Goal: Task Accomplishment & Management: Manage account settings

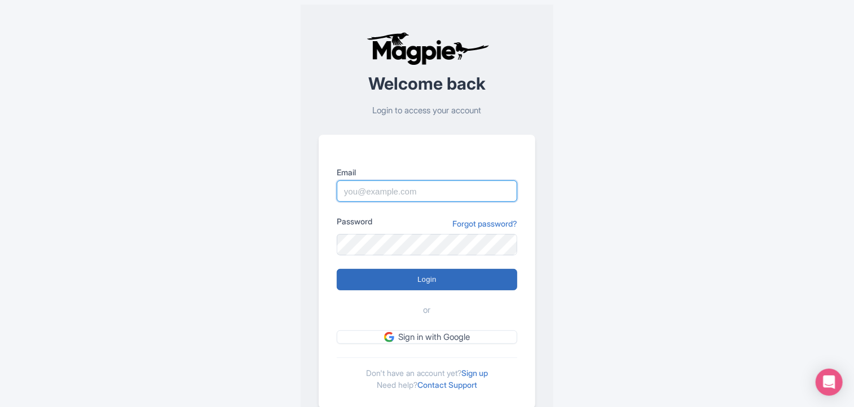
type input "steina@yourfriendinreykjavik.com"
click at [422, 274] on input "Login" at bounding box center [427, 279] width 180 height 21
type input "Logging in..."
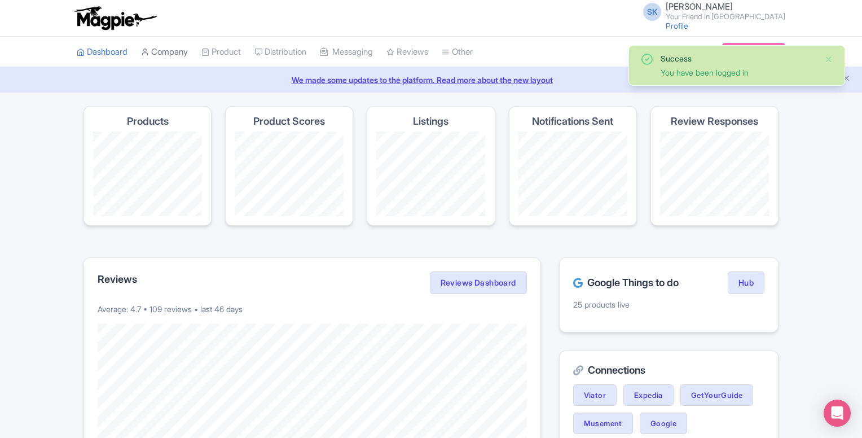
click at [170, 50] on link "Company" at bounding box center [164, 52] width 47 height 31
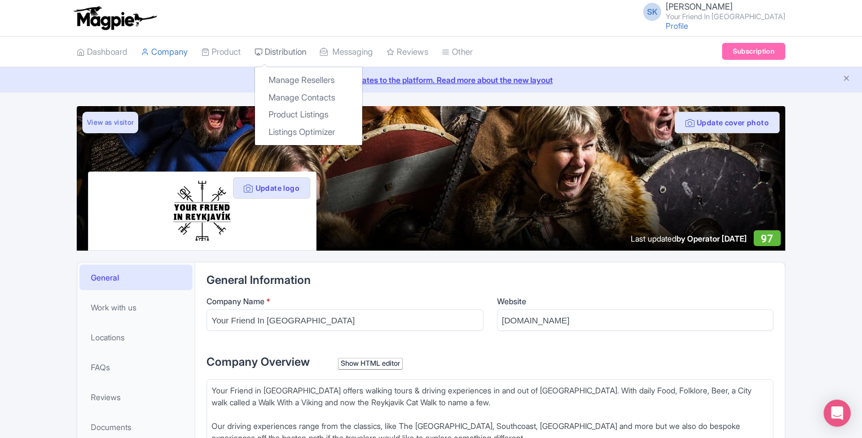
click at [284, 47] on link "Distribution" at bounding box center [280, 52] width 52 height 31
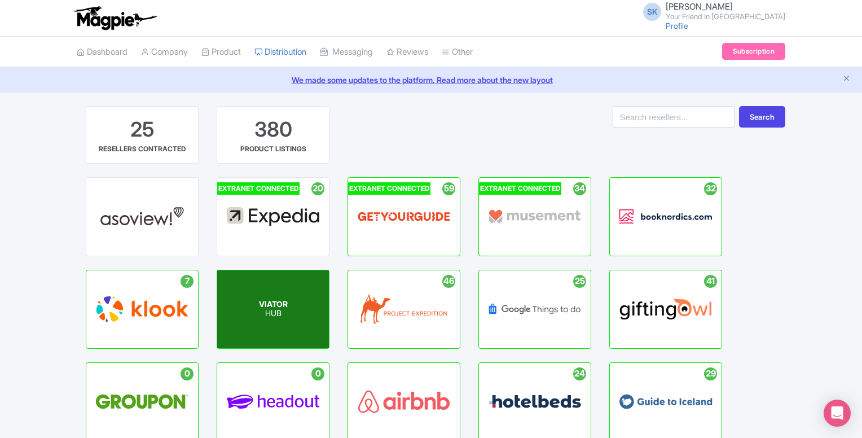
click at [263, 302] on span "VIATOR" at bounding box center [273, 304] width 29 height 10
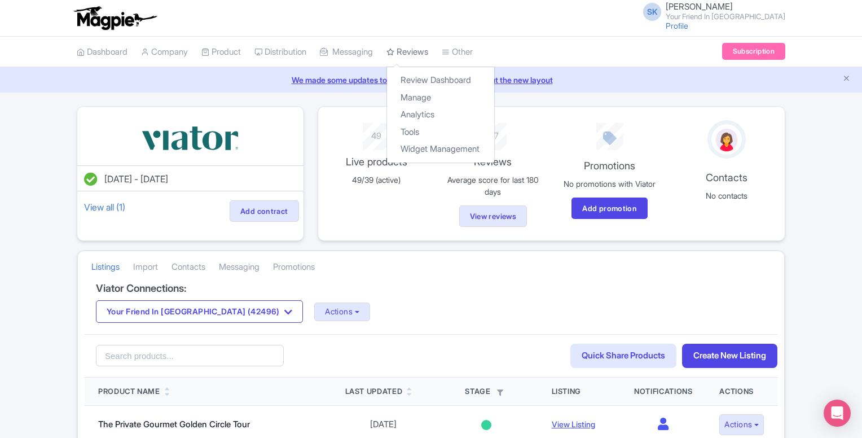
click at [417, 46] on link "Reviews" at bounding box center [407, 52] width 42 height 31
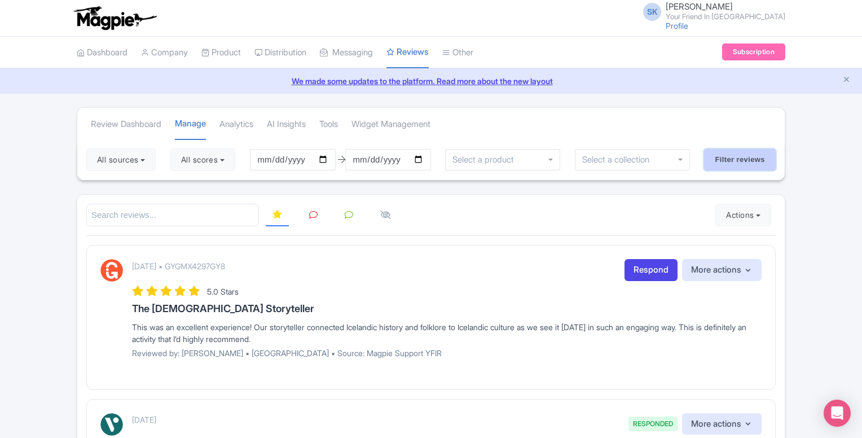
click at [747, 156] on input "Filter reviews" at bounding box center [740, 159] width 72 height 21
click at [742, 213] on button "Actions" at bounding box center [743, 215] width 56 height 23
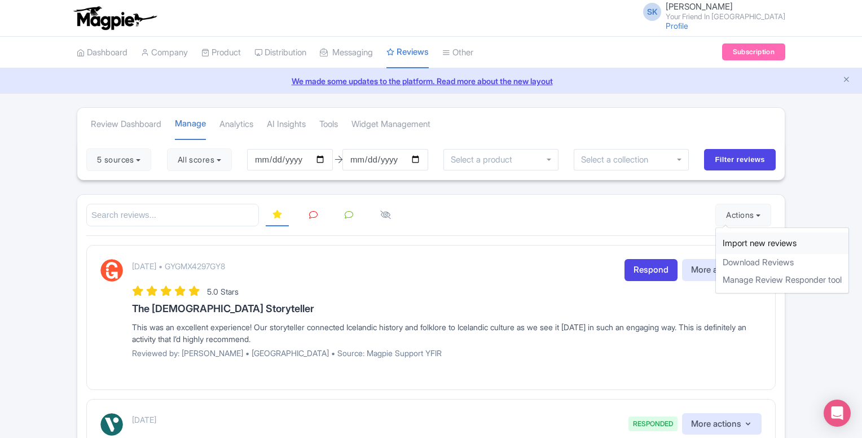
click at [753, 244] on link "Import new reviews" at bounding box center [782, 243] width 133 height 22
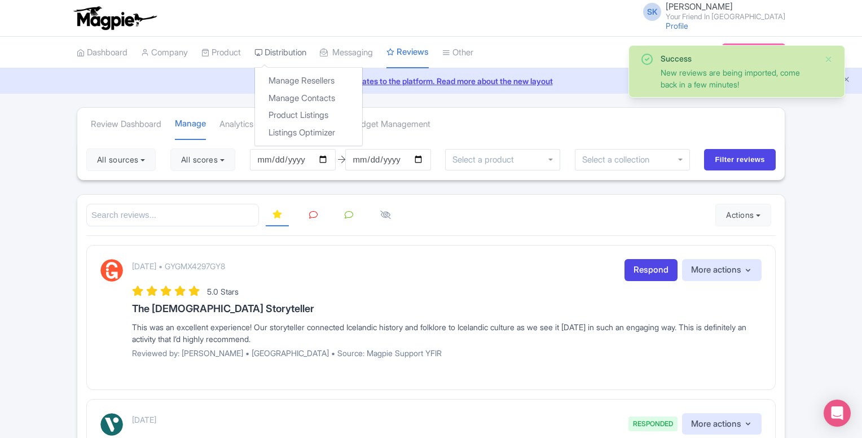
click at [295, 50] on link "Distribution" at bounding box center [280, 52] width 52 height 31
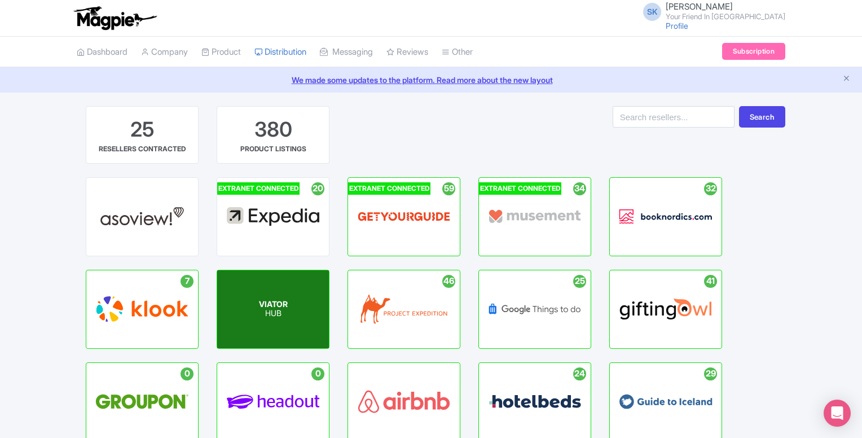
click at [281, 307] on span "VIATOR" at bounding box center [273, 304] width 29 height 10
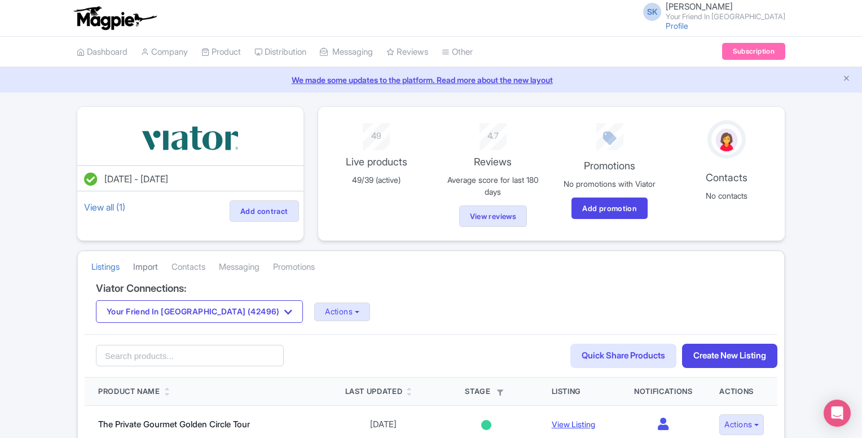
click at [151, 266] on link "Import" at bounding box center [145, 266] width 25 height 31
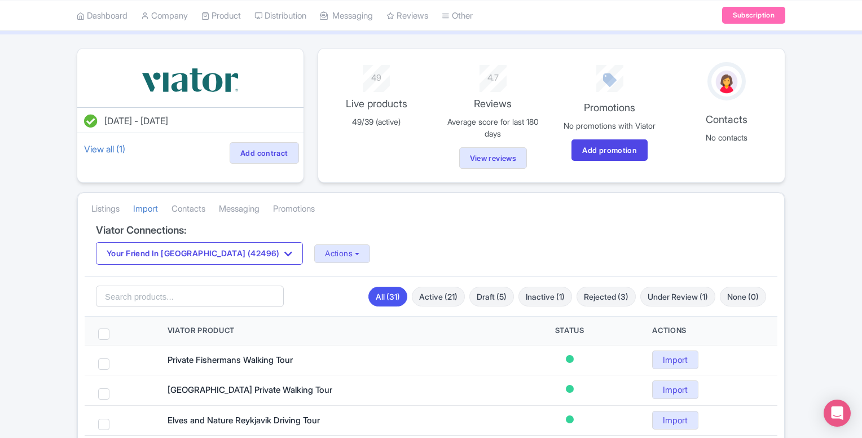
scroll to position [56, 0]
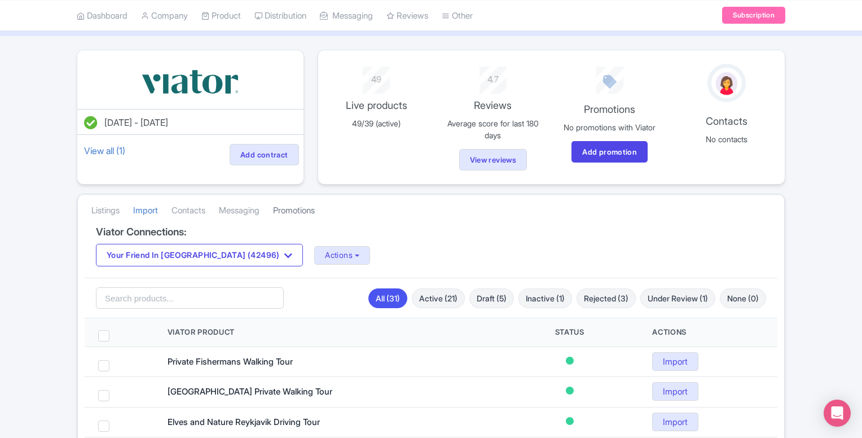
click at [295, 206] on link "Promotions" at bounding box center [294, 210] width 42 height 31
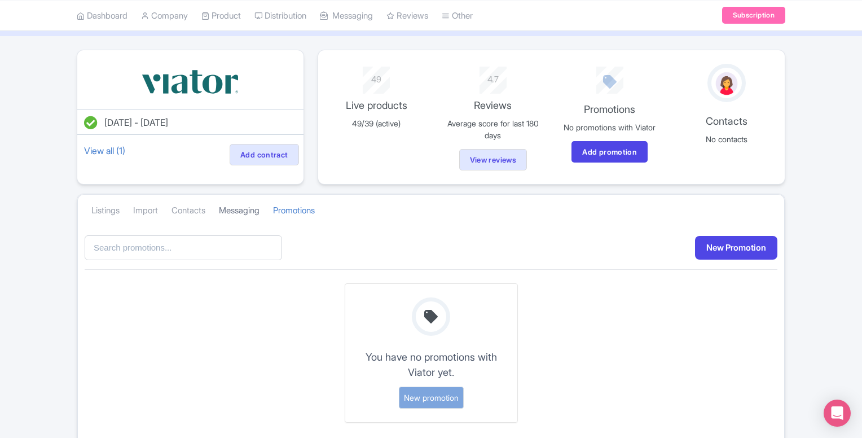
click at [250, 205] on link "Messaging" at bounding box center [239, 210] width 41 height 31
click at [196, 207] on link "Contacts" at bounding box center [188, 210] width 34 height 31
click at [158, 209] on link "Import" at bounding box center [145, 210] width 25 height 31
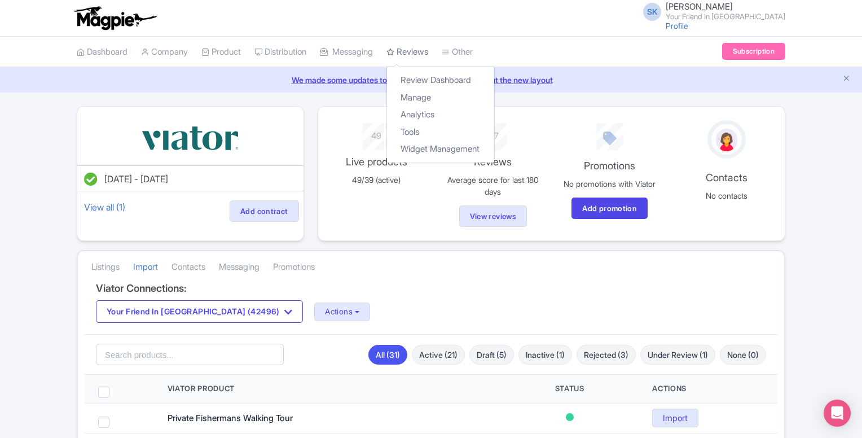
click at [423, 48] on link "Reviews" at bounding box center [407, 52] width 42 height 31
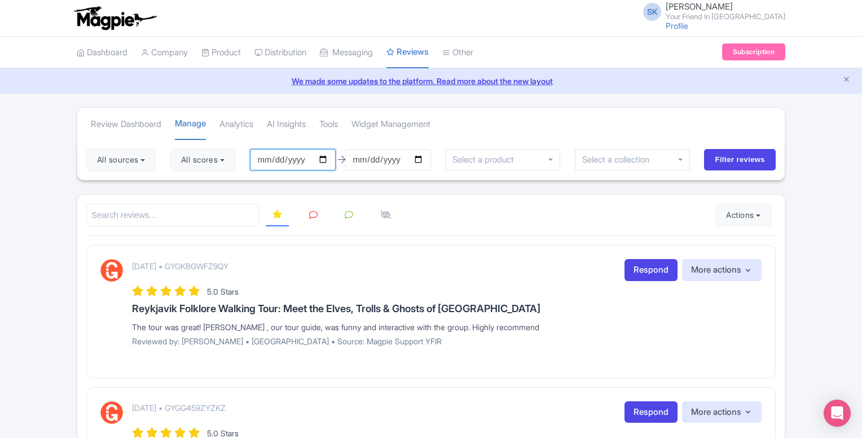
click at [327, 157] on input "[DATE]" at bounding box center [293, 159] width 86 height 21
click at [329, 156] on input "[DATE]" at bounding box center [293, 159] width 86 height 21
type input "[DATE]"
click at [744, 160] on input "Filter reviews" at bounding box center [740, 159] width 72 height 21
click at [131, 157] on button "5 sources" at bounding box center [118, 159] width 65 height 23
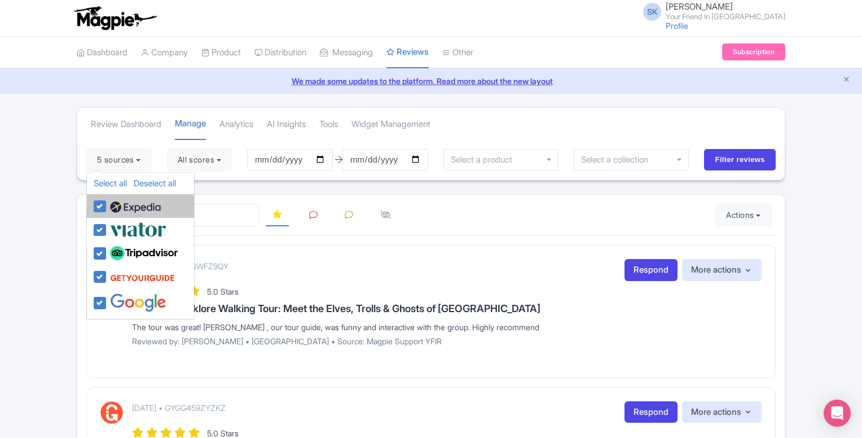
click at [107, 201] on label at bounding box center [134, 205] width 54 height 19
click at [107, 201] on input "checkbox" at bounding box center [110, 199] width 7 height 7
checkbox input "false"
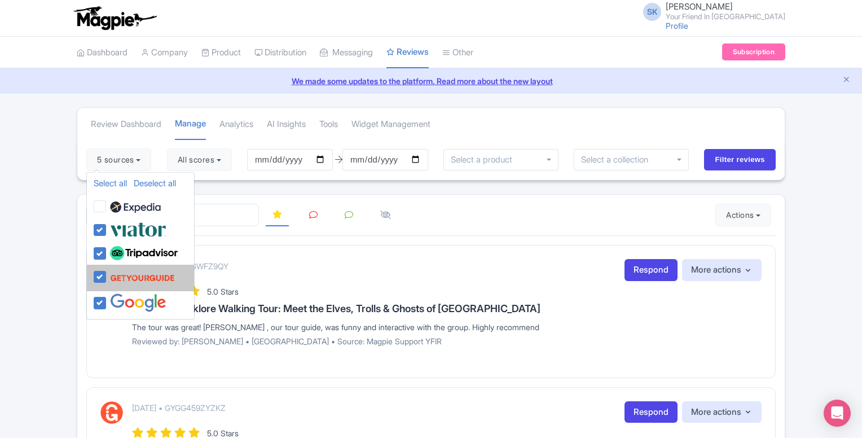
click at [107, 276] on label at bounding box center [141, 277] width 68 height 21
click at [107, 274] on input "checkbox" at bounding box center [110, 270] width 7 height 7
checkbox input "false"
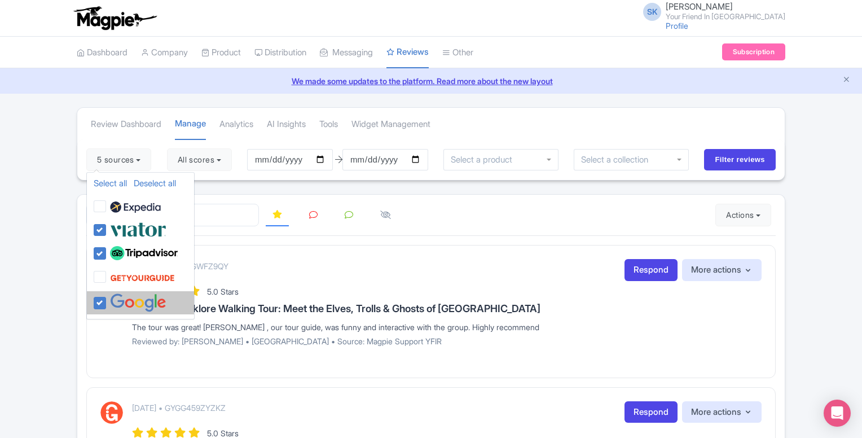
click at [107, 299] on label at bounding box center [136, 302] width 59 height 19
click at [107, 299] on input "checkbox" at bounding box center [110, 296] width 7 height 7
checkbox input "false"
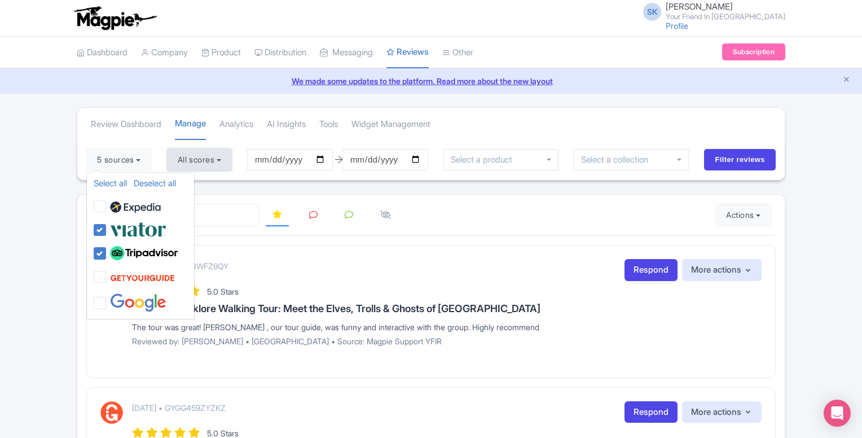
click at [209, 159] on button "All scores" at bounding box center [199, 159] width 65 height 23
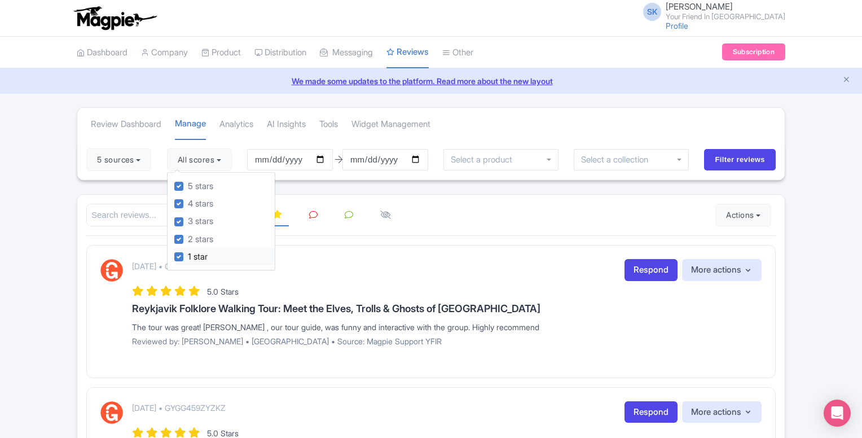
click at [188, 255] on label "1 star" at bounding box center [198, 256] width 20 height 13
click at [188, 255] on input "1 star" at bounding box center [191, 253] width 7 height 7
checkbox input "false"
click at [188, 237] on label "2 stars" at bounding box center [200, 239] width 25 height 13
click at [188, 237] on input "2 stars" at bounding box center [191, 235] width 7 height 7
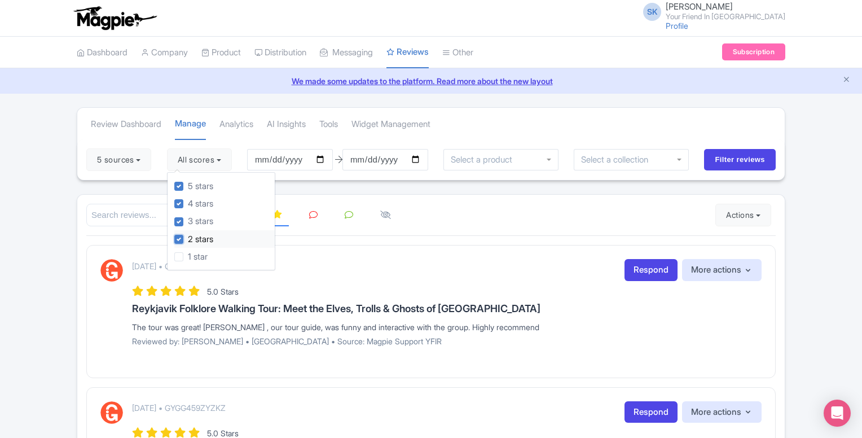
checkbox input "false"
click at [188, 220] on label "3 stars" at bounding box center [200, 221] width 25 height 13
click at [188, 220] on input "3 stars" at bounding box center [191, 218] width 7 height 7
checkbox input "false"
click at [733, 152] on input "Filter reviews" at bounding box center [740, 159] width 72 height 21
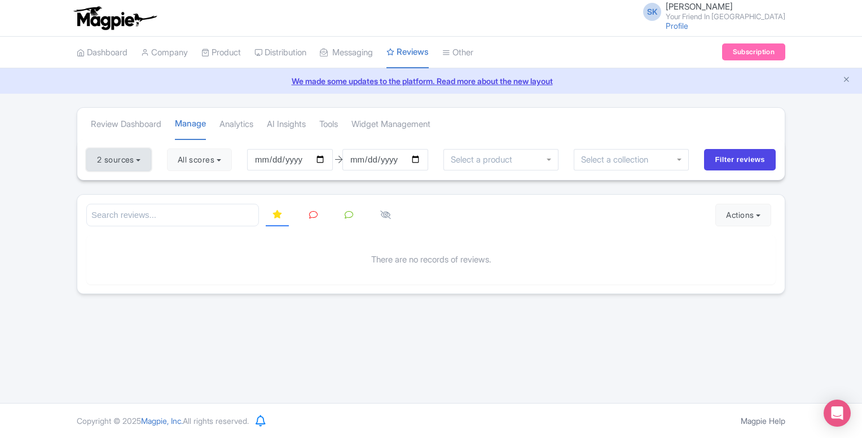
click at [140, 158] on button "2 sources" at bounding box center [118, 159] width 65 height 23
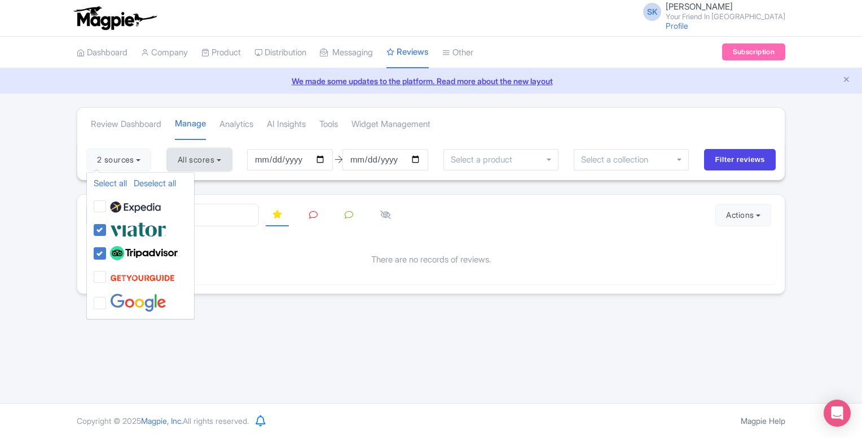
click at [229, 157] on button "All scores" at bounding box center [199, 159] width 65 height 23
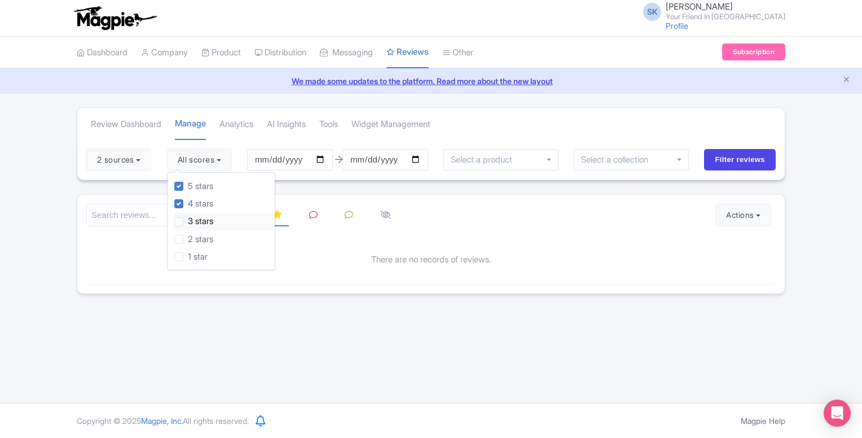
click at [188, 219] on label "3 stars" at bounding box center [200, 221] width 25 height 13
click at [188, 219] on input "3 stars" at bounding box center [191, 218] width 7 height 7
checkbox input "true"
click at [229, 157] on button "All scores" at bounding box center [199, 159] width 65 height 23
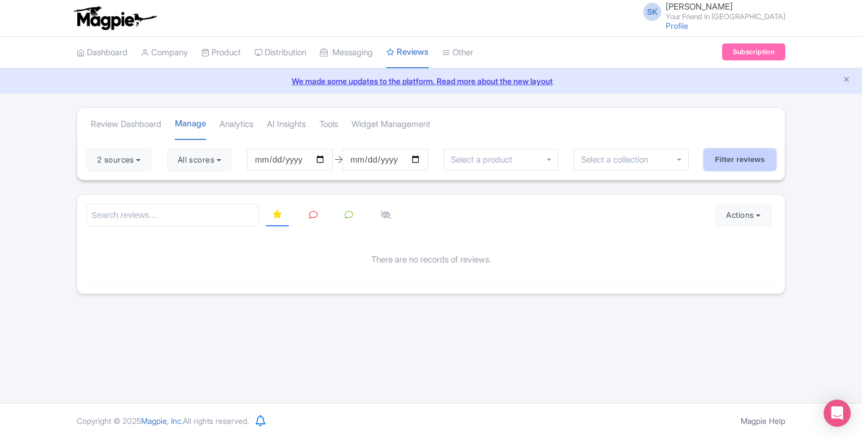
click at [734, 156] on input "Filter reviews" at bounding box center [740, 159] width 72 height 21
click at [105, 50] on link "Dashboard" at bounding box center [102, 52] width 51 height 31
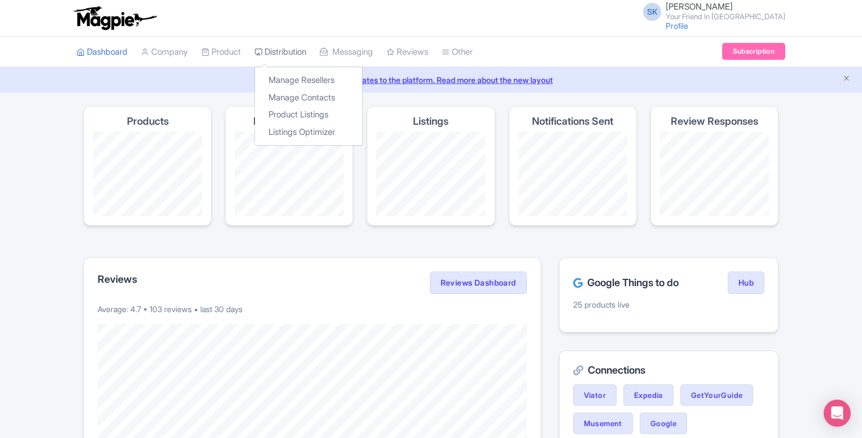
click at [275, 49] on link "Distribution" at bounding box center [280, 52] width 52 height 31
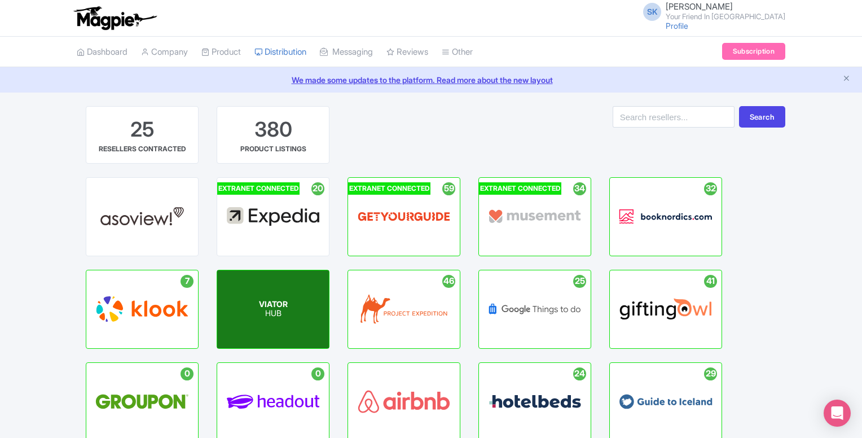
click at [273, 296] on div "VIATOR HUB" at bounding box center [273, 309] width 112 height 78
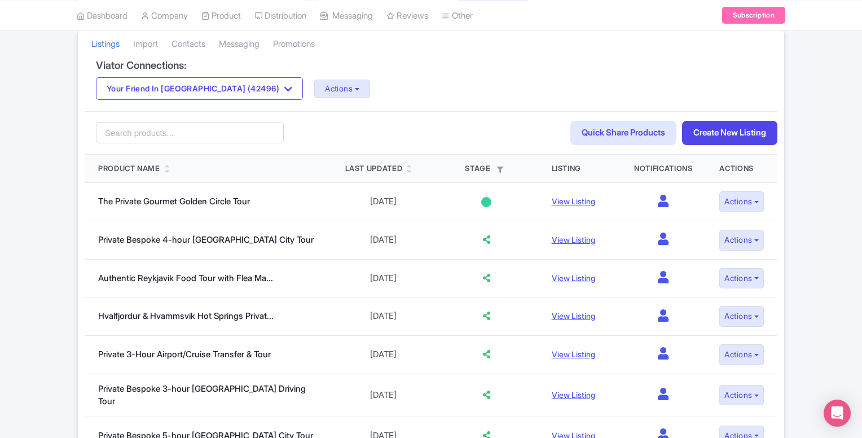
scroll to position [226, 0]
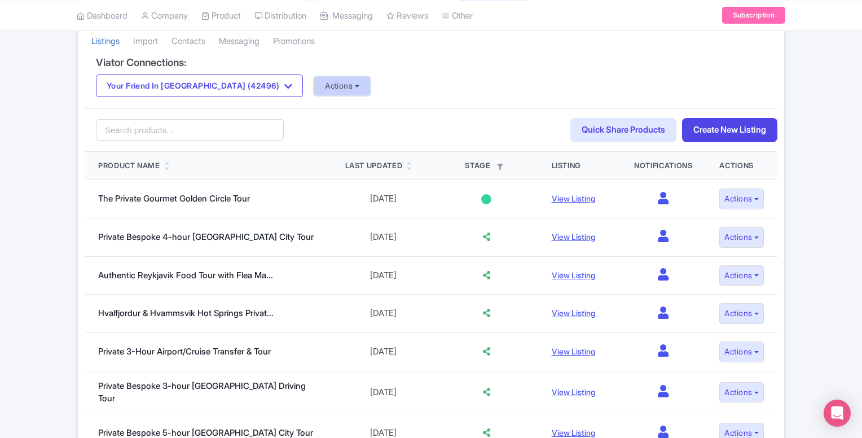
click at [325, 86] on button "Actions" at bounding box center [342, 86] width 56 height 19
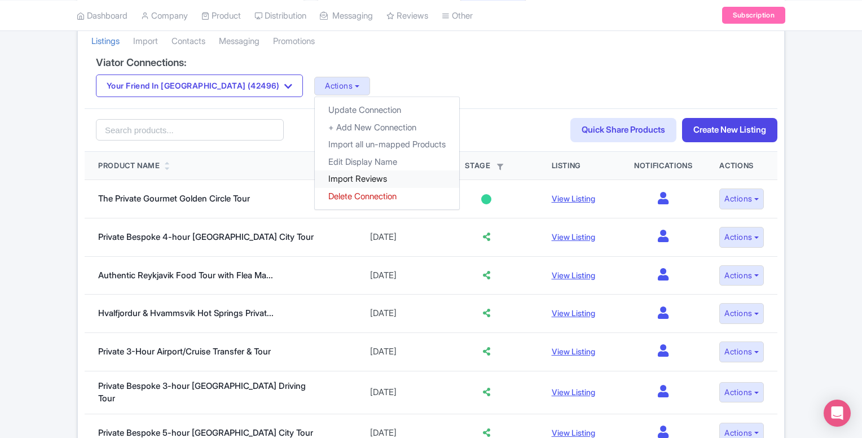
click at [324, 174] on link "Import Reviews" at bounding box center [387, 178] width 144 height 17
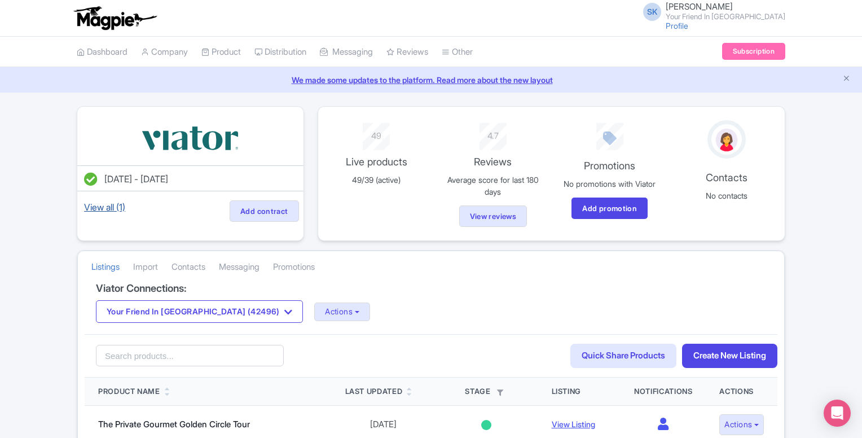
click at [108, 204] on link "View all (1)" at bounding box center [105, 207] width 46 height 16
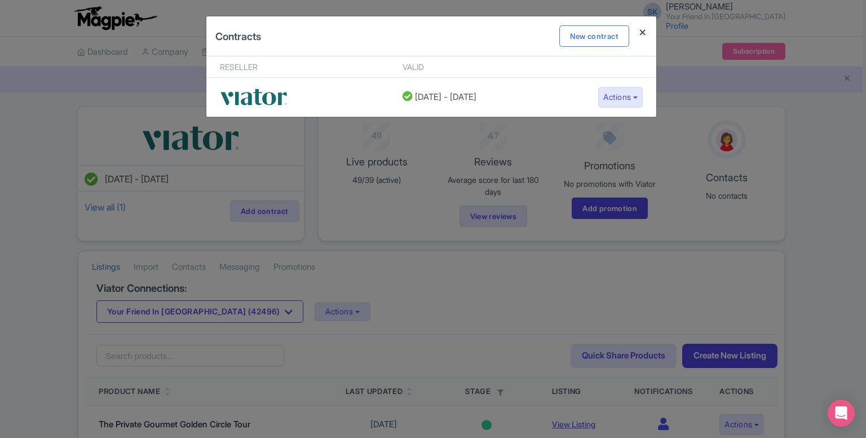
click at [642, 30] on h4 at bounding box center [642, 32] width 27 height 32
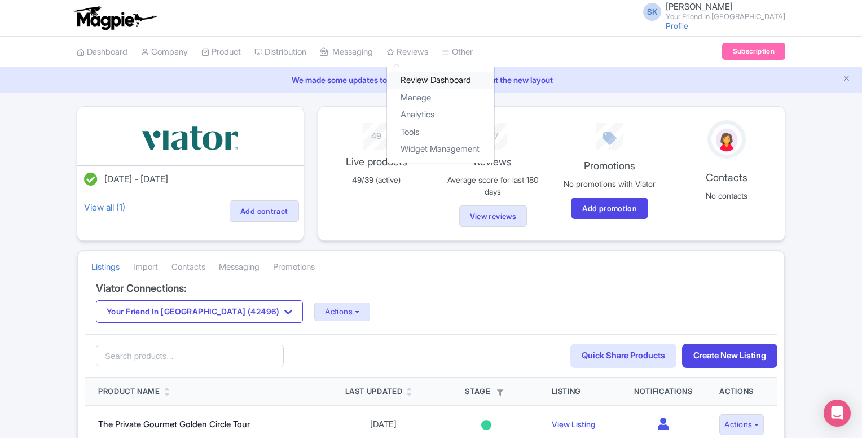
click at [455, 77] on link "Review Dashboard" at bounding box center [440, 80] width 107 height 17
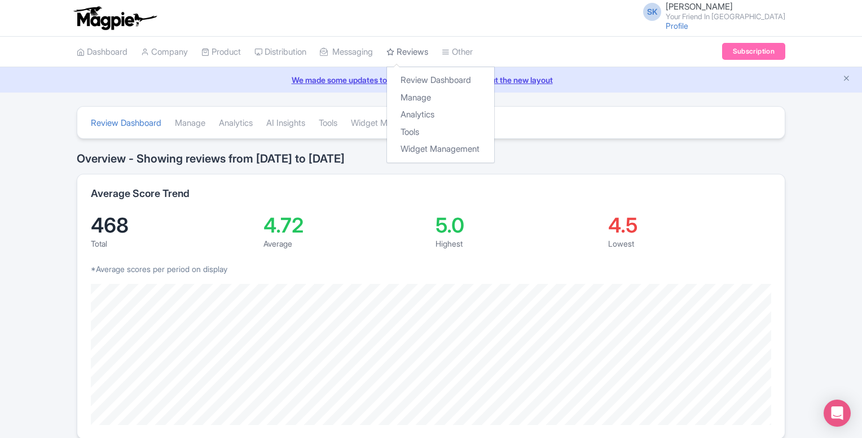
click at [421, 49] on link "Reviews" at bounding box center [407, 52] width 42 height 31
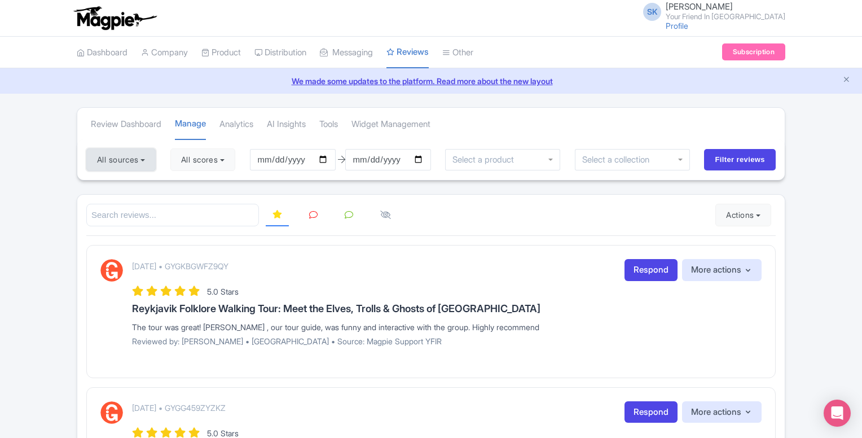
click at [156, 154] on button "All sources" at bounding box center [120, 159] width 69 height 23
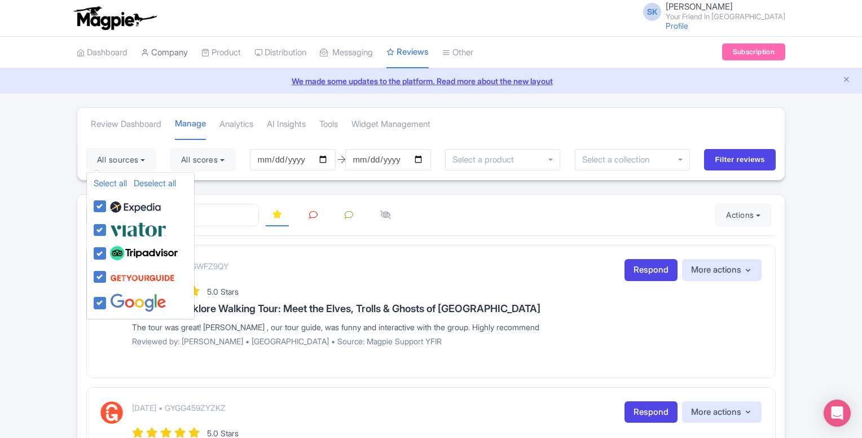
click at [174, 48] on link "Company" at bounding box center [164, 52] width 47 height 31
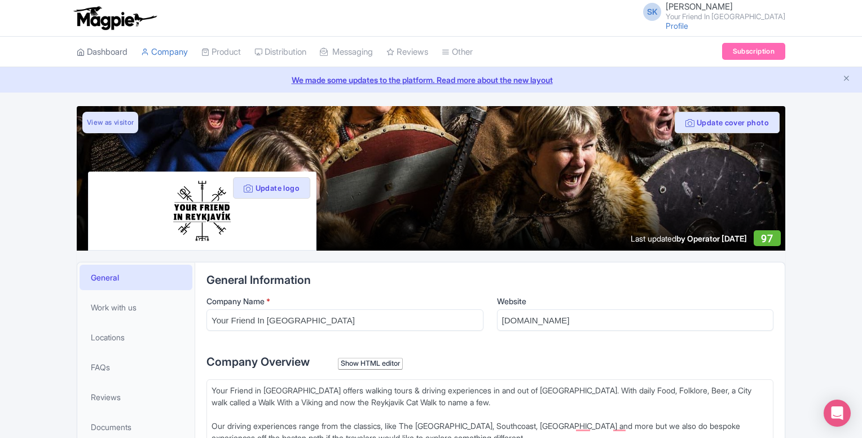
click at [105, 48] on link "Dashboard" at bounding box center [102, 52] width 51 height 31
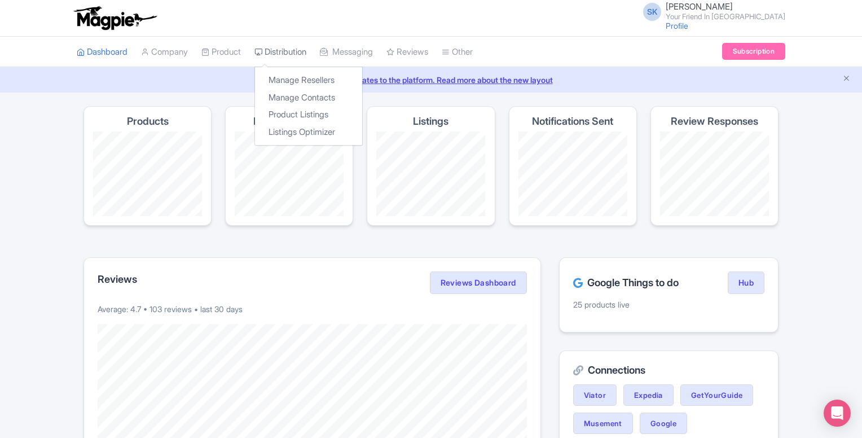
click at [293, 48] on link "Distribution" at bounding box center [280, 52] width 52 height 31
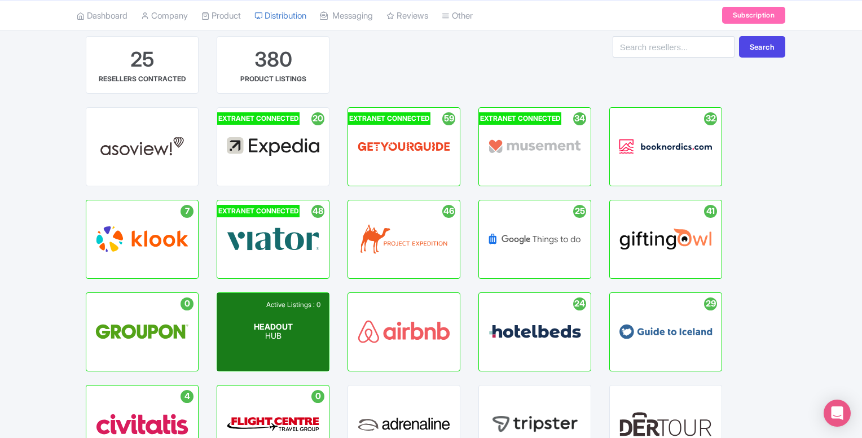
scroll to position [113, 0]
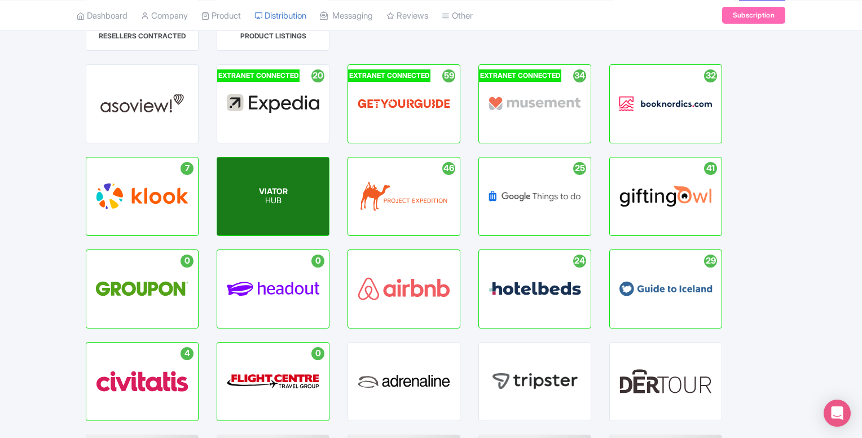
click at [277, 204] on p "HUB" at bounding box center [273, 201] width 29 height 10
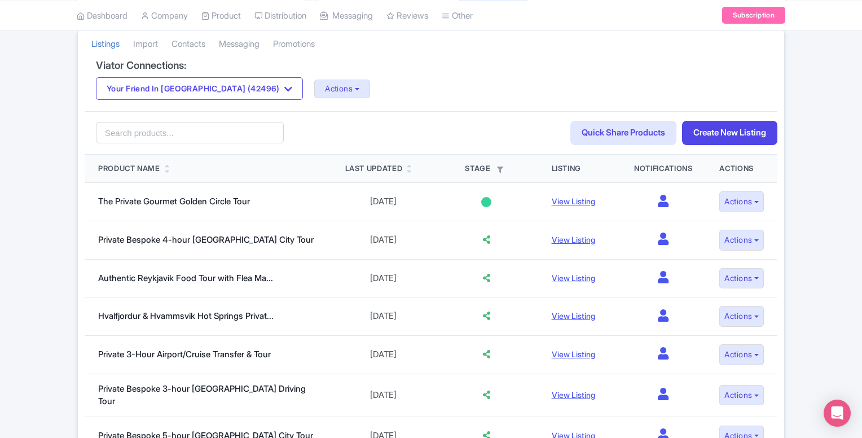
scroll to position [226, 0]
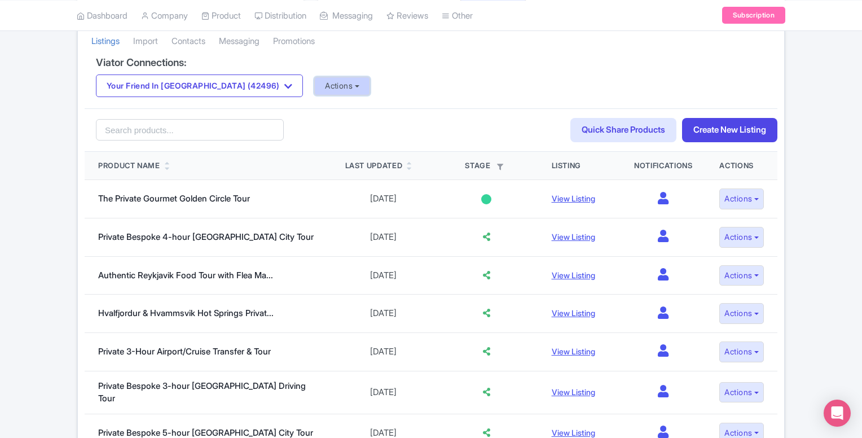
click at [314, 82] on button "Actions" at bounding box center [342, 86] width 56 height 19
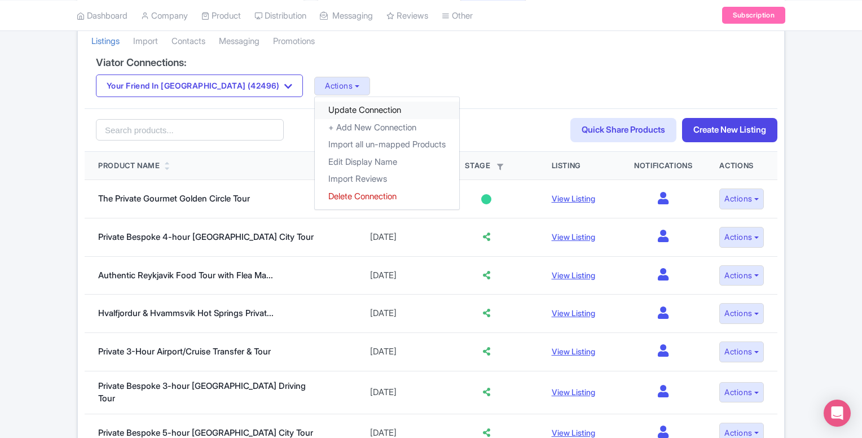
click at [340, 109] on link "Update Connection" at bounding box center [387, 109] width 144 height 17
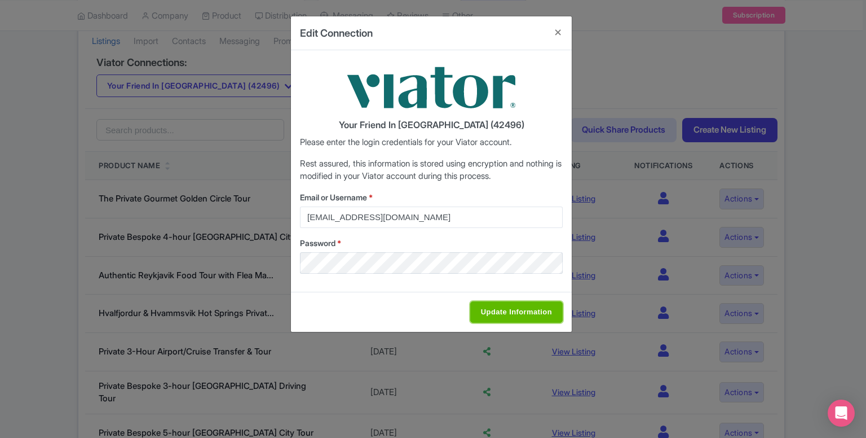
click at [523, 306] on input "Update Information" at bounding box center [516, 311] width 92 height 21
type input "Update Information"
